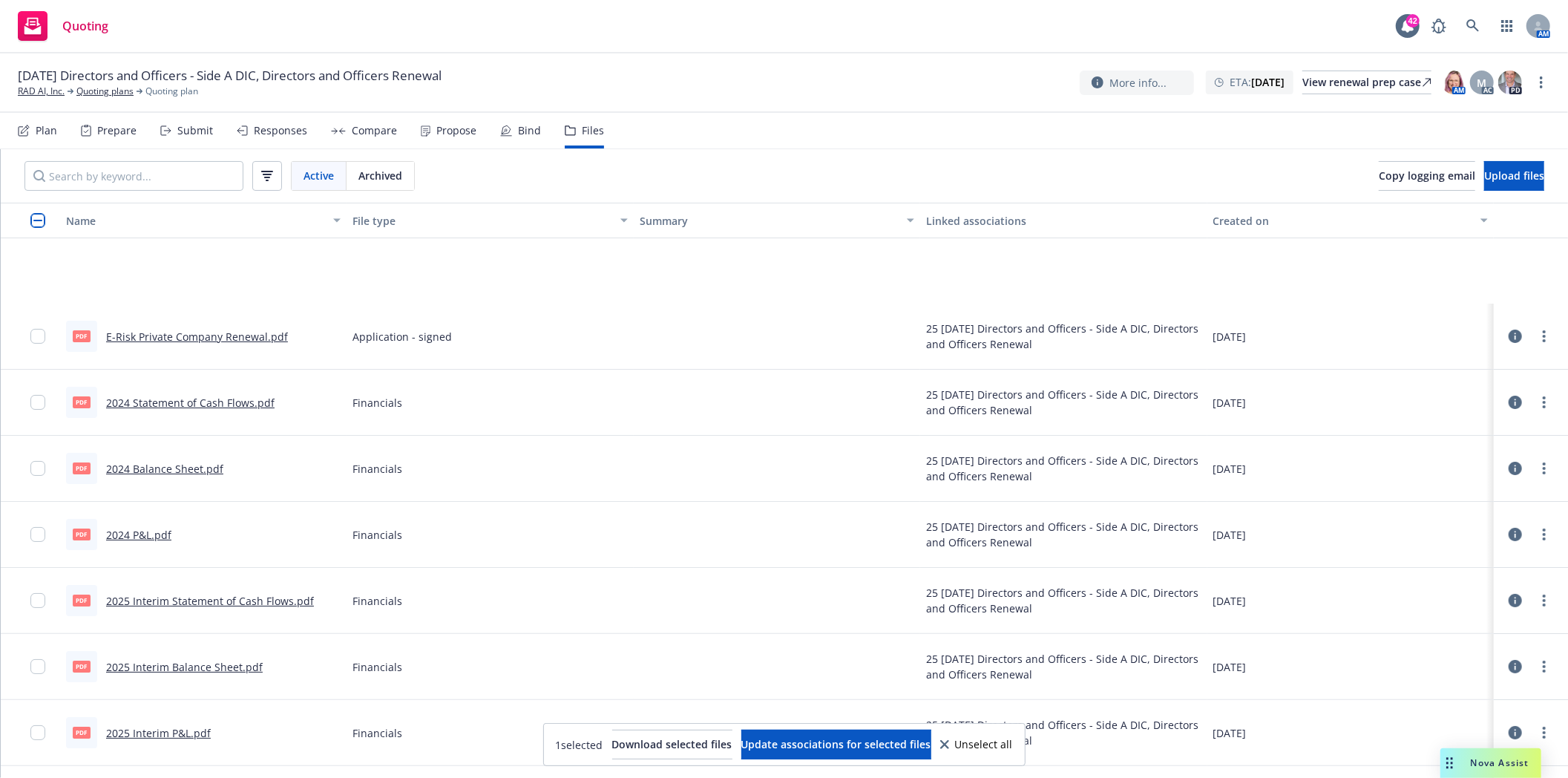
scroll to position [186, 0]
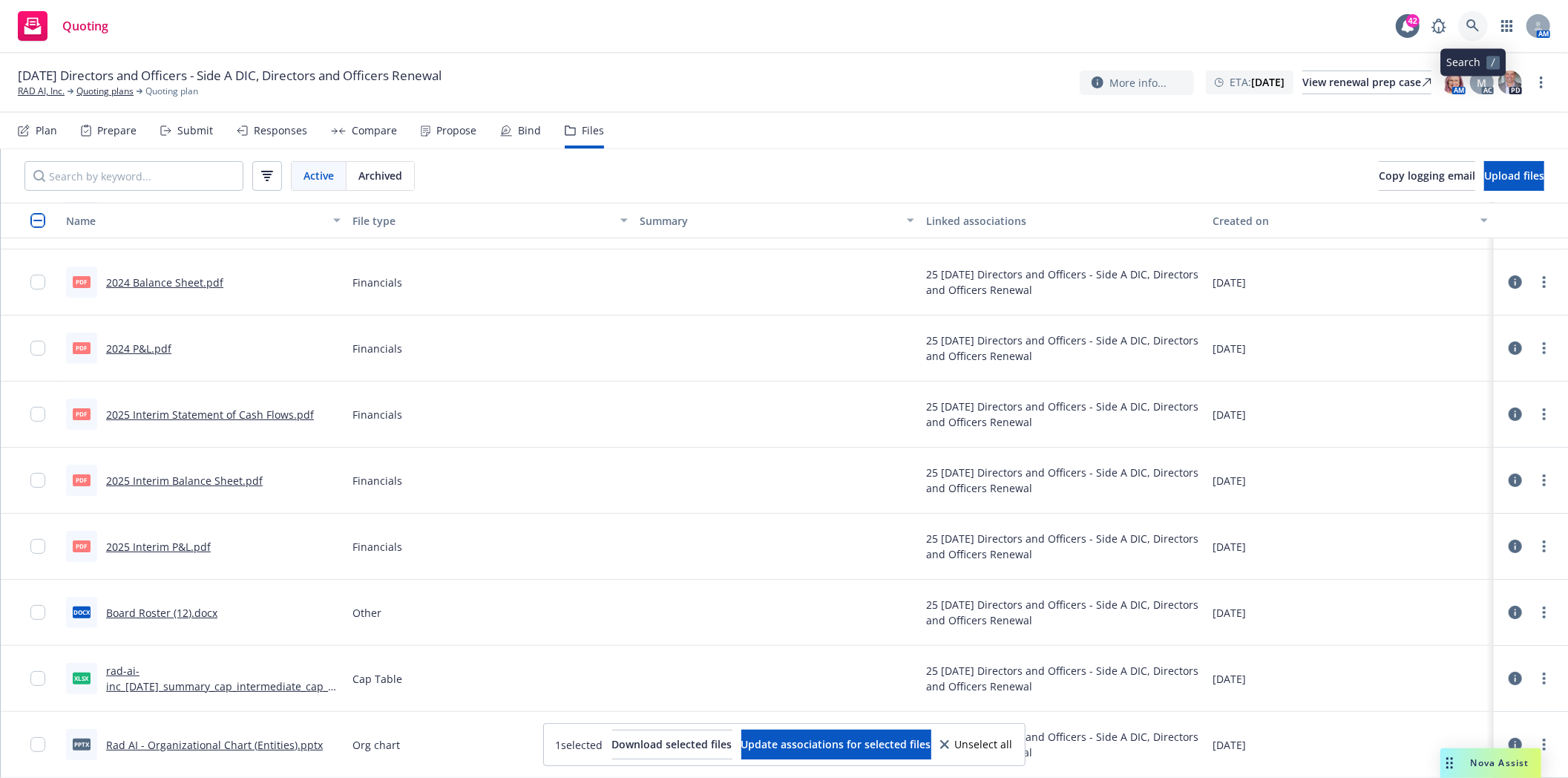
click at [1473, 23] on icon at bounding box center [1473, 26] width 14 height 14
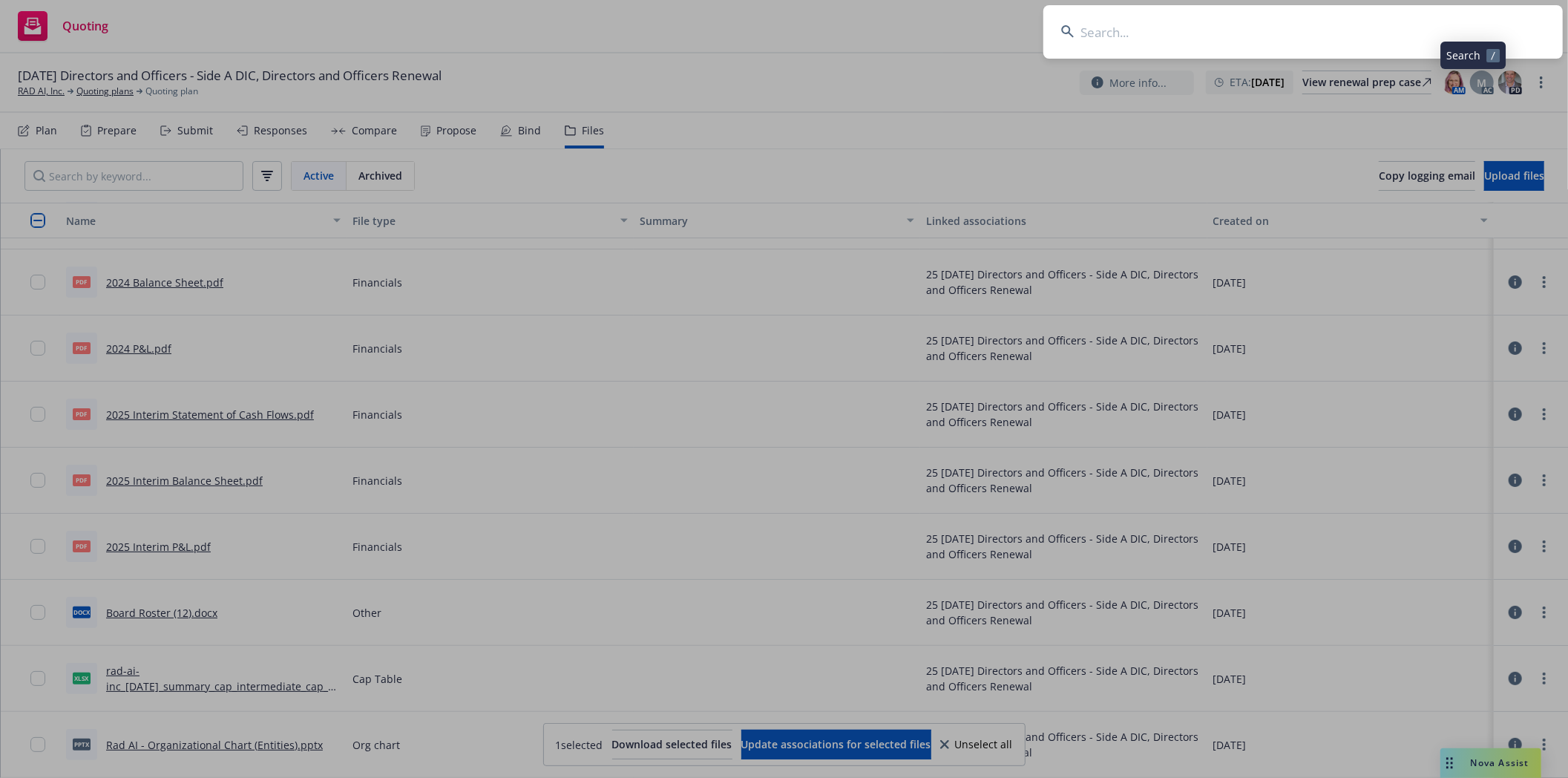
click at [1205, 25] on input at bounding box center [1303, 31] width 520 height 54
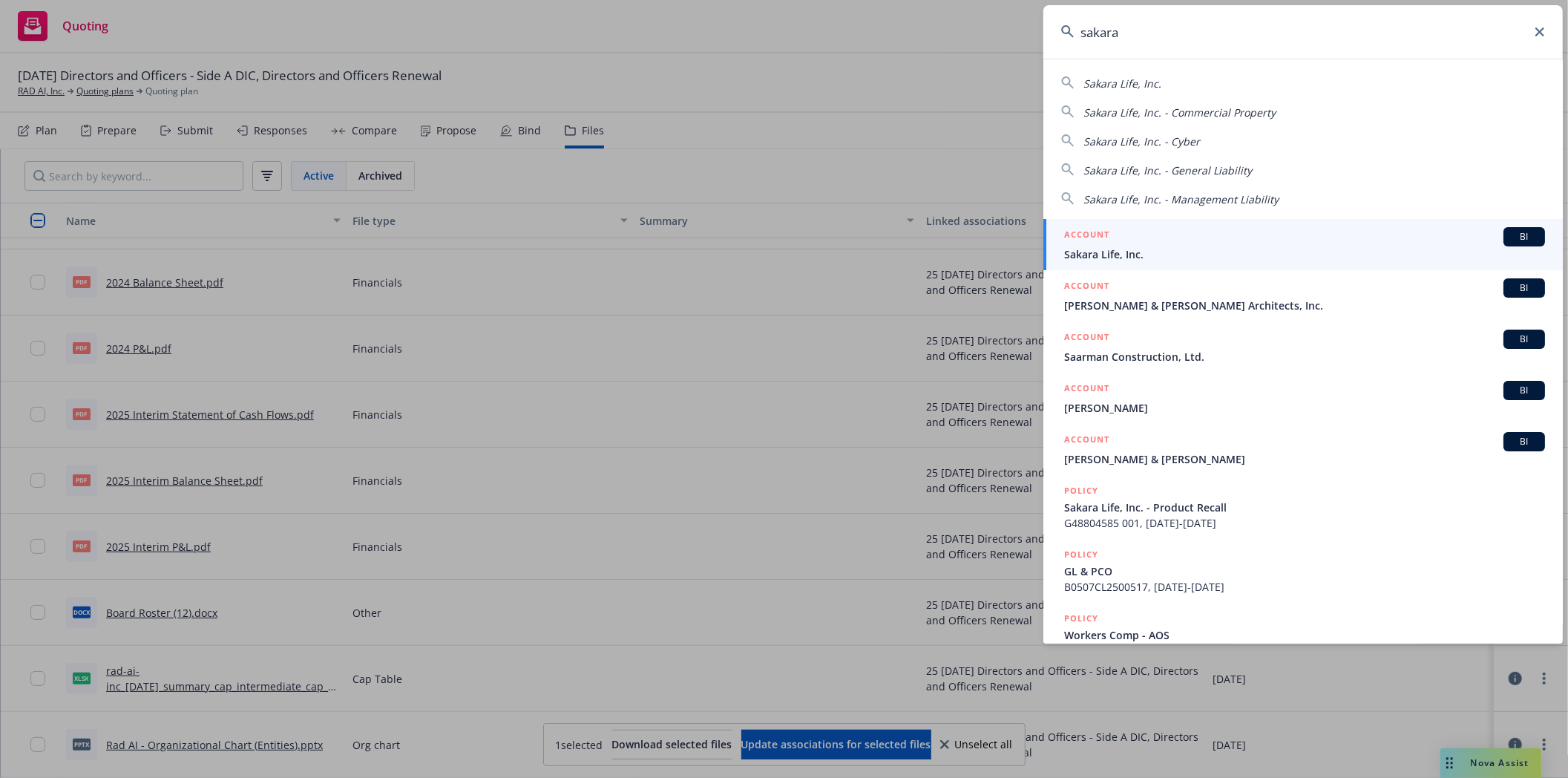
type input "sakara"
click at [1149, 239] on div "ACCOUNT BI" at bounding box center [1305, 237] width 481 height 19
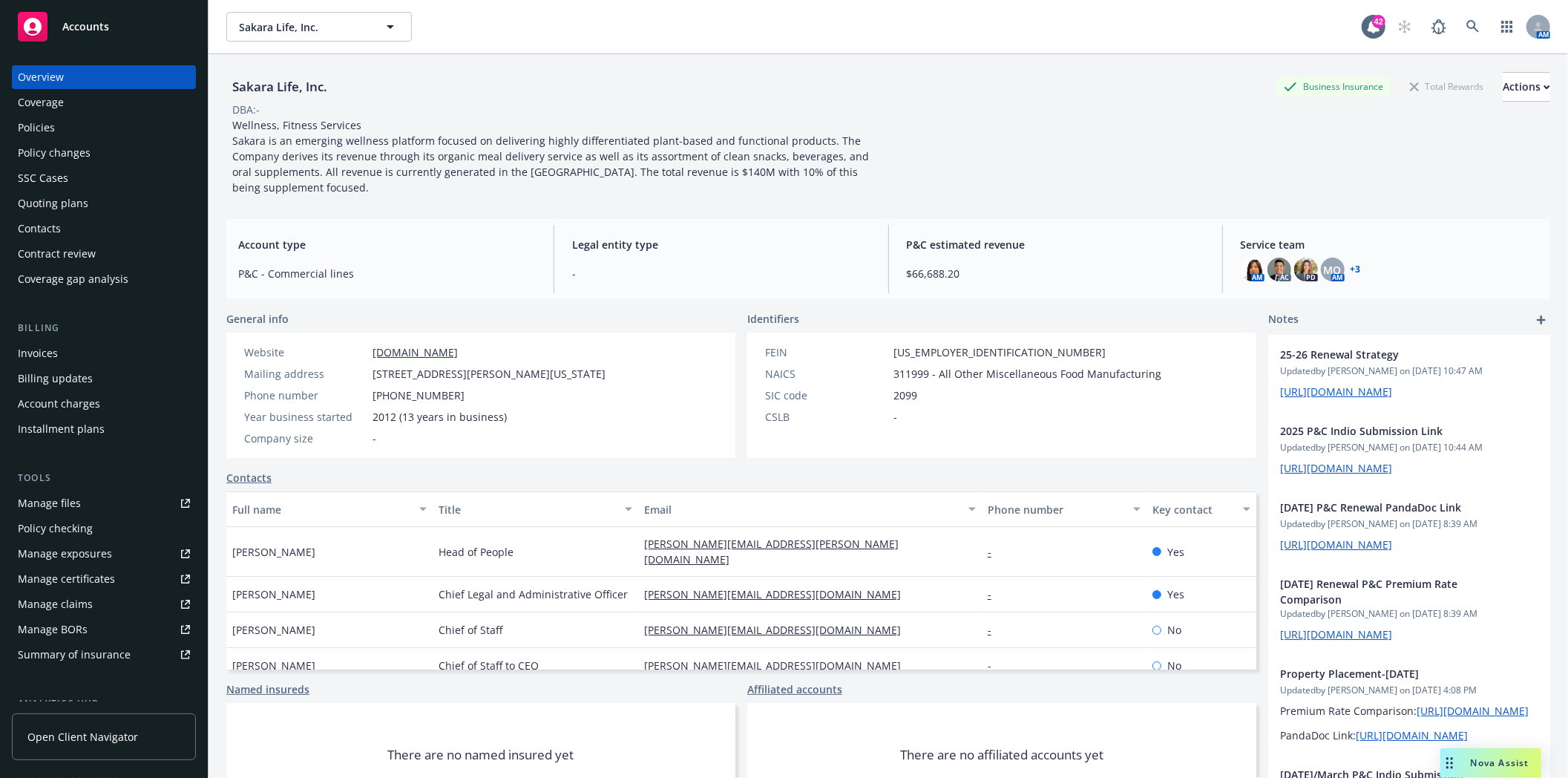
click at [33, 128] on div "Policies" at bounding box center [36, 128] width 37 height 24
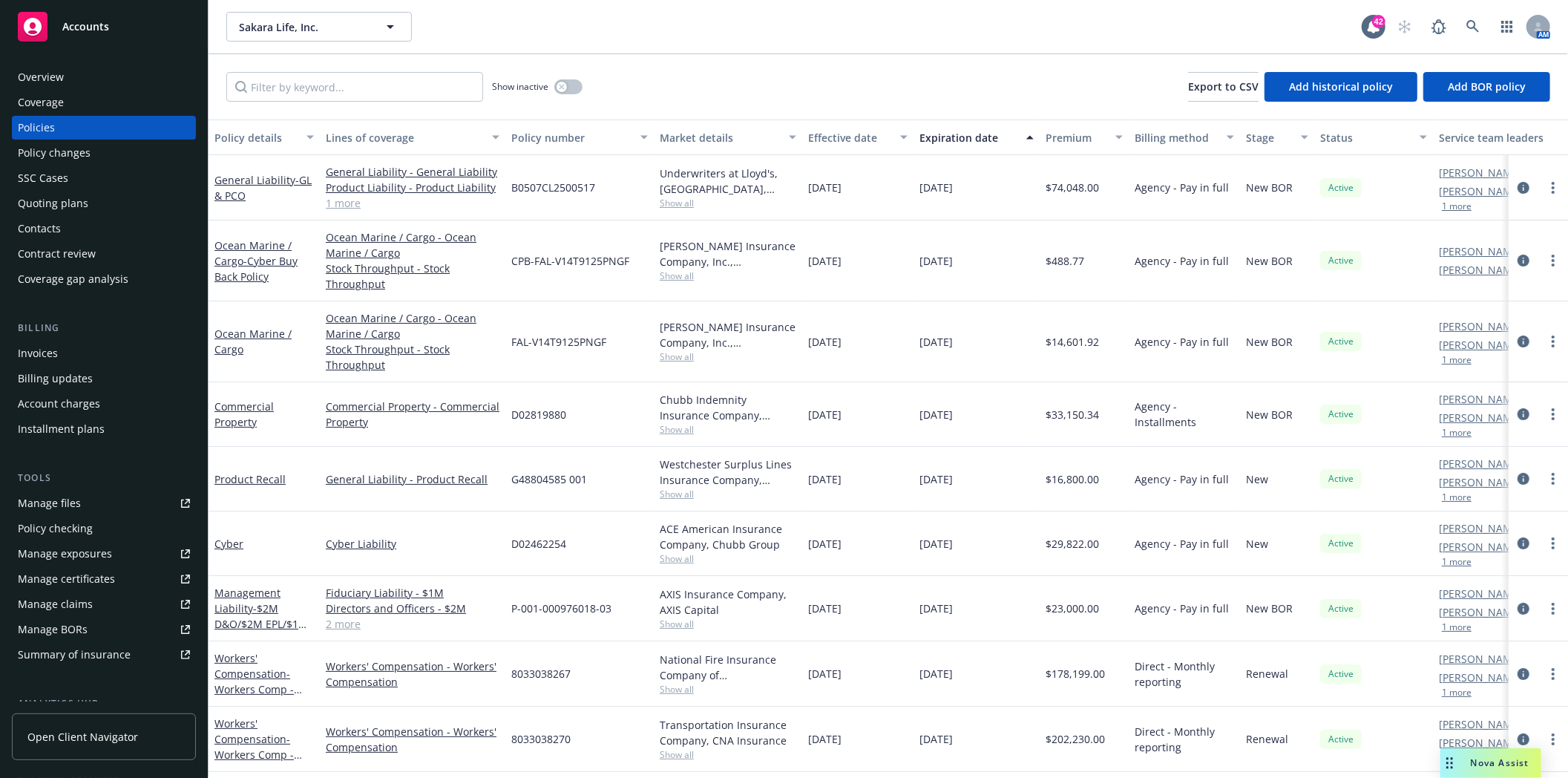
scroll to position [6, 0]
